Goal: Information Seeking & Learning: Learn about a topic

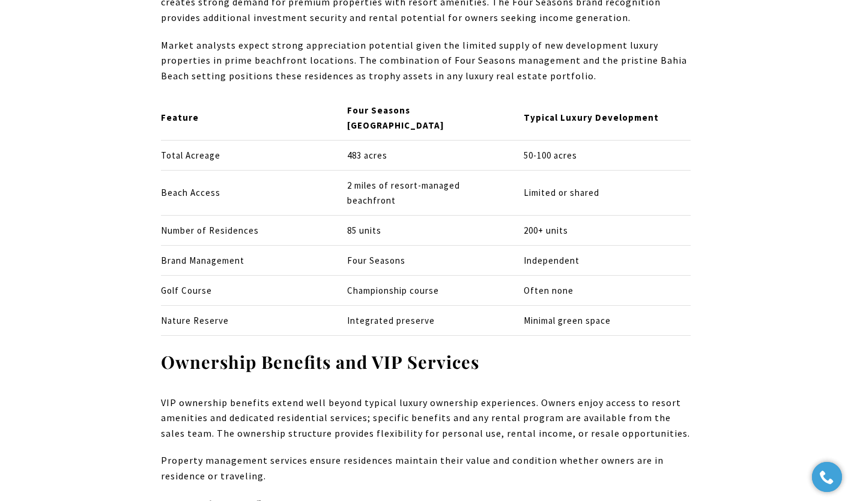
scroll to position [3135, 0]
click at [490, 452] on p "Property management services ensure residences maintain their value and conditi…" at bounding box center [426, 467] width 530 height 31
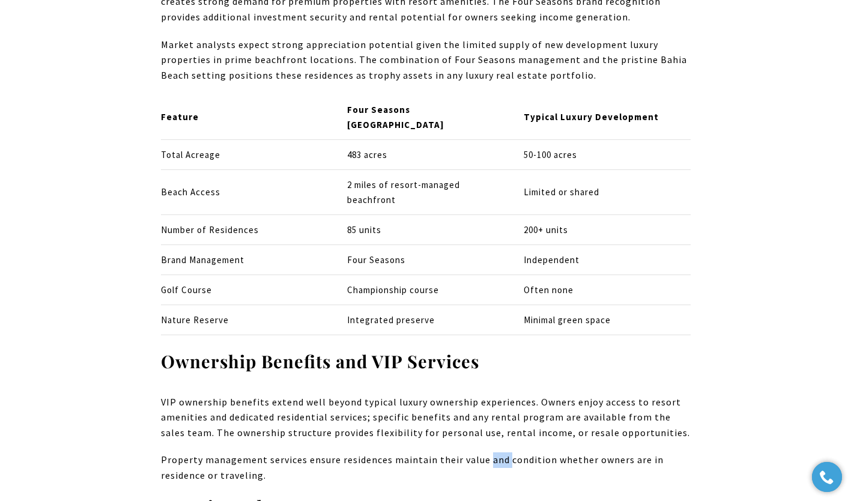
click at [490, 452] on p "Property management services ensure residences maintain their value and conditi…" at bounding box center [426, 467] width 530 height 31
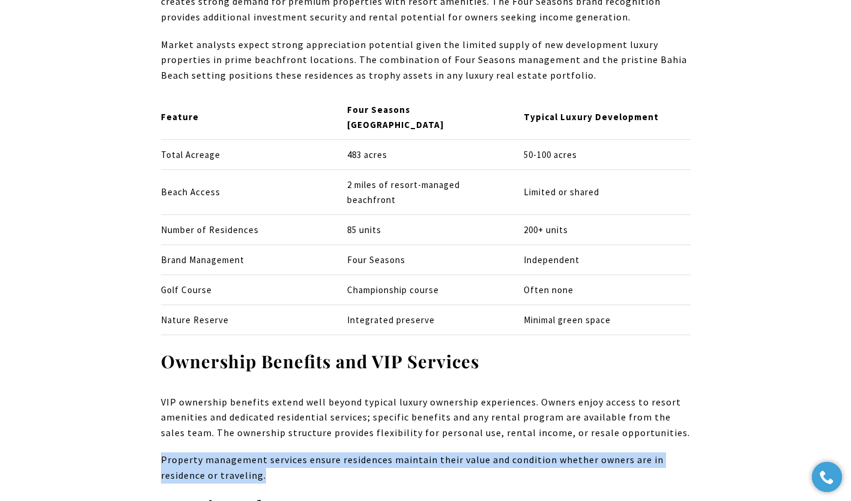
click at [490, 452] on p "Property management services ensure residences maintain their value and conditi…" at bounding box center [426, 467] width 530 height 31
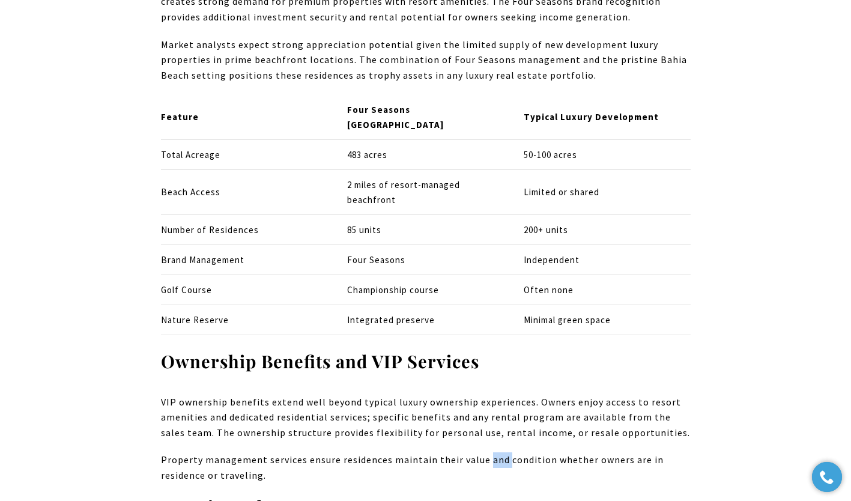
click at [490, 452] on p "Property management services ensure residences maintain their value and conditi…" at bounding box center [426, 467] width 530 height 31
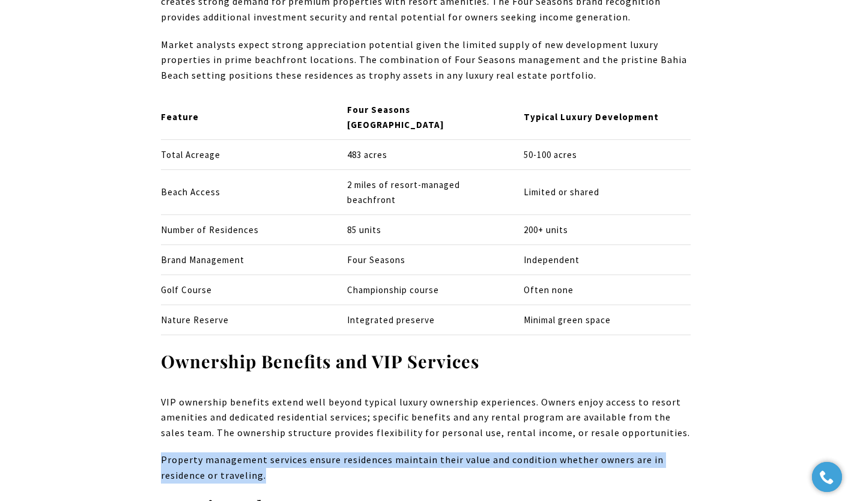
click at [490, 452] on p "Property management services ensure residences maintain their value and conditi…" at bounding box center [426, 467] width 530 height 31
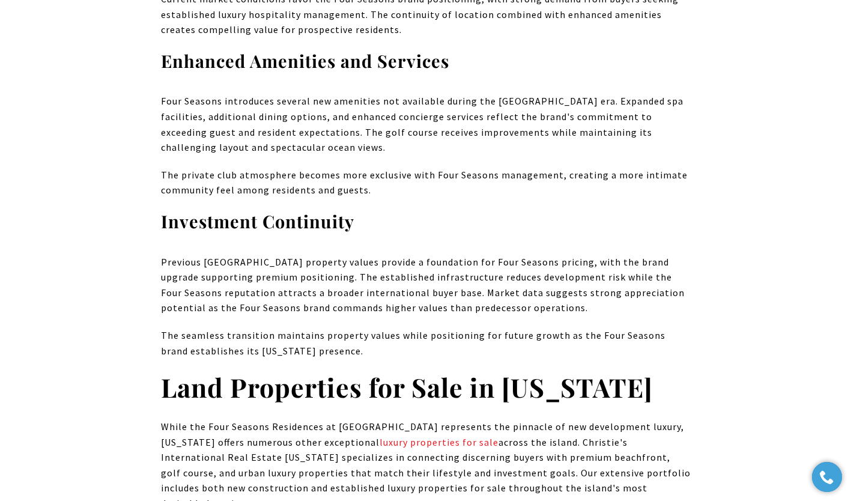
scroll to position [4328, 0]
click at [329, 369] on strong "Land Properties for Sale in [US_STATE]" at bounding box center [407, 386] width 492 height 35
